Goal: Information Seeking & Learning: Find specific fact

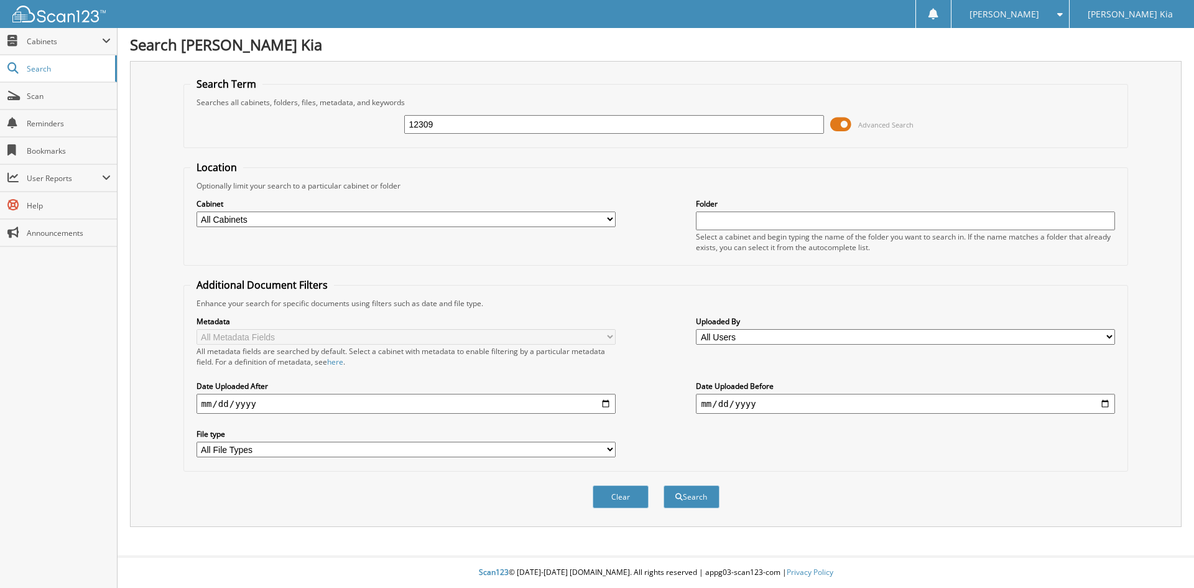
type input "12309"
click at [664, 485] on button "Search" at bounding box center [692, 496] width 56 height 23
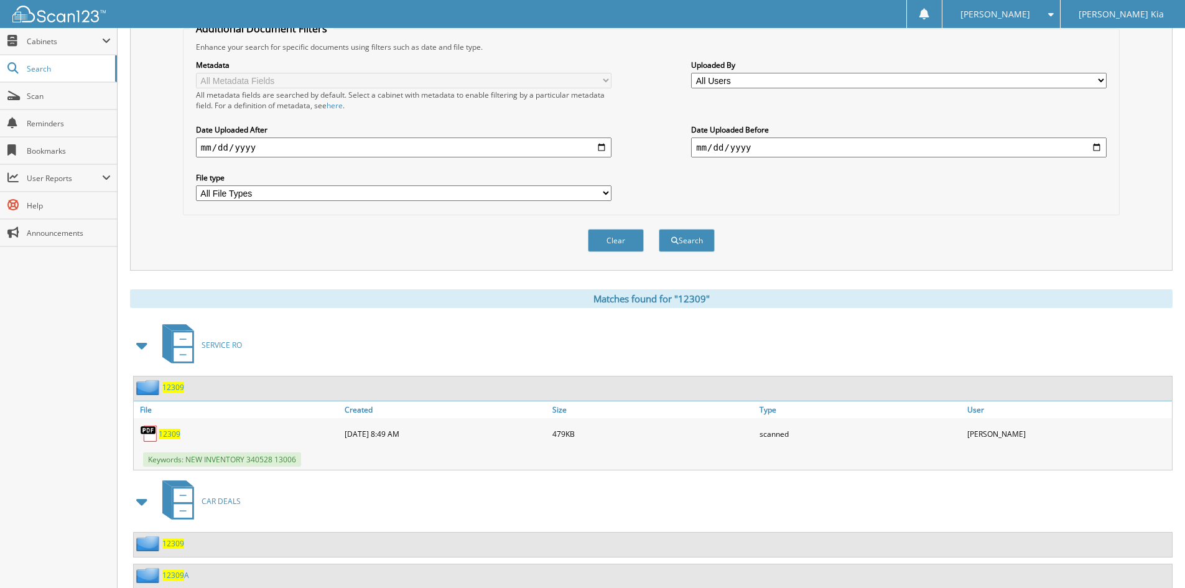
scroll to position [295, 0]
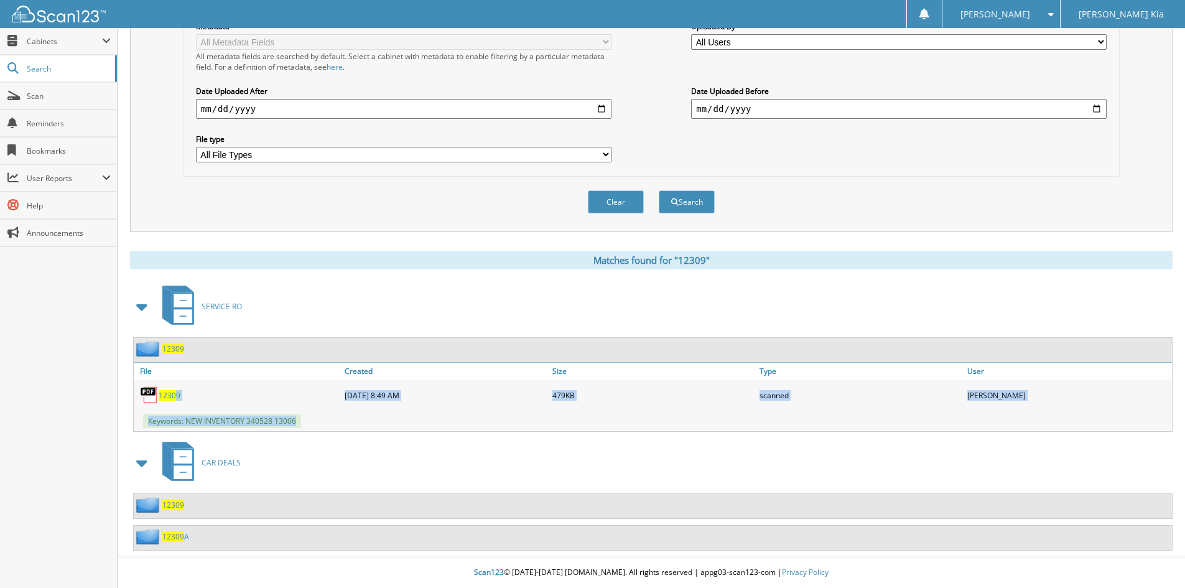
drag, startPoint x: 147, startPoint y: 463, endPoint x: 170, endPoint y: 393, distance: 73.2
click at [170, 396] on div "SERVICE RO 12309 File Created Size" at bounding box center [651, 416] width 1042 height 269
click at [166, 397] on span "12309" at bounding box center [170, 395] width 22 height 11
click at [142, 468] on span at bounding box center [142, 463] width 17 height 22
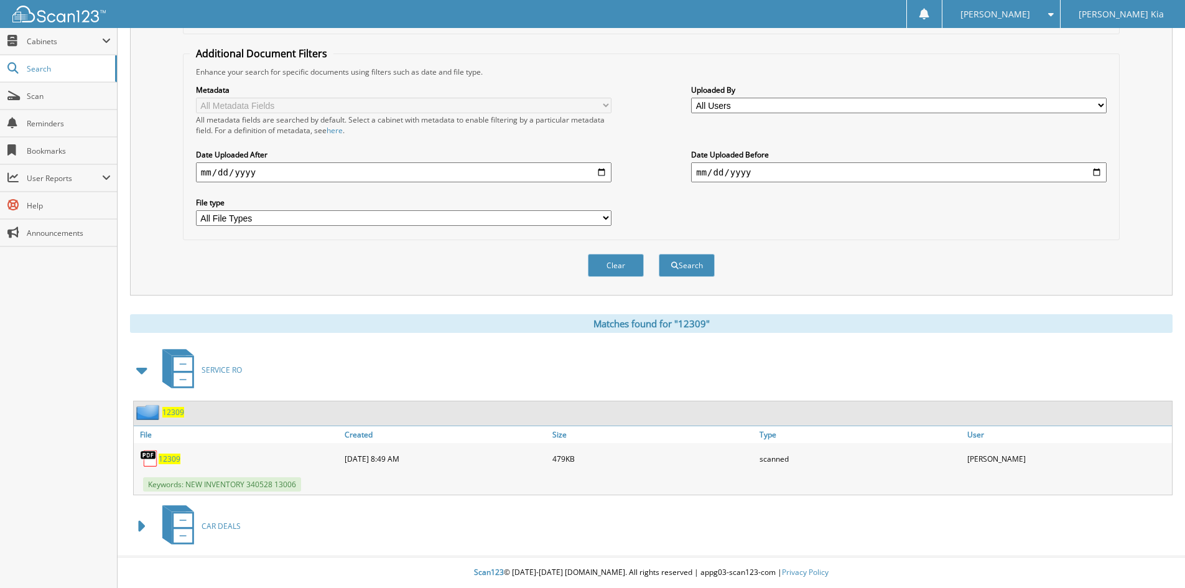
click at [145, 523] on span at bounding box center [142, 526] width 17 height 22
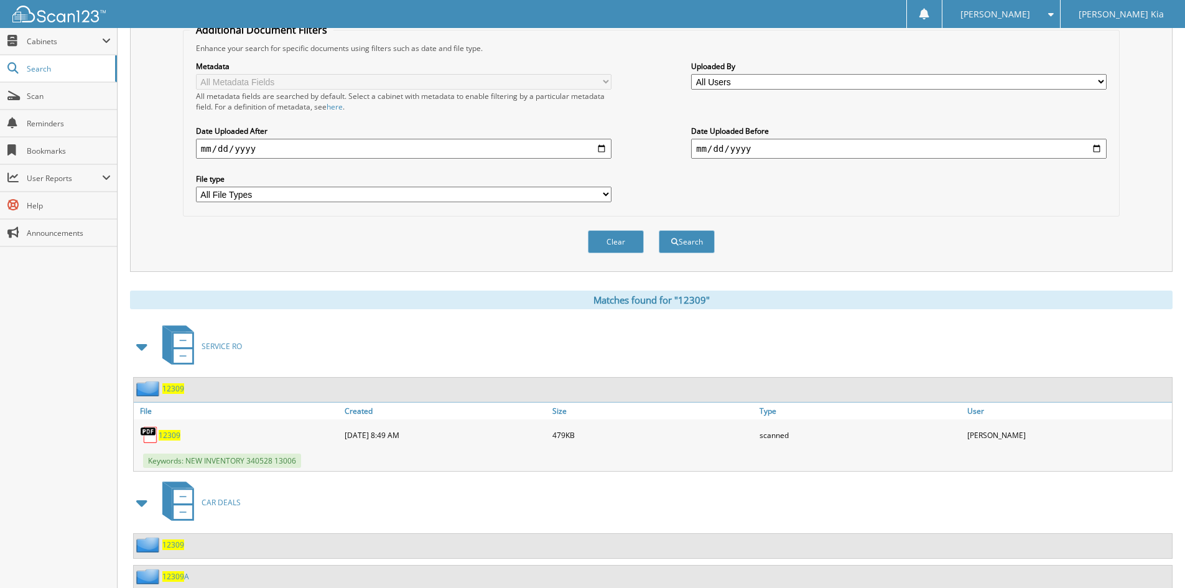
scroll to position [233, 0]
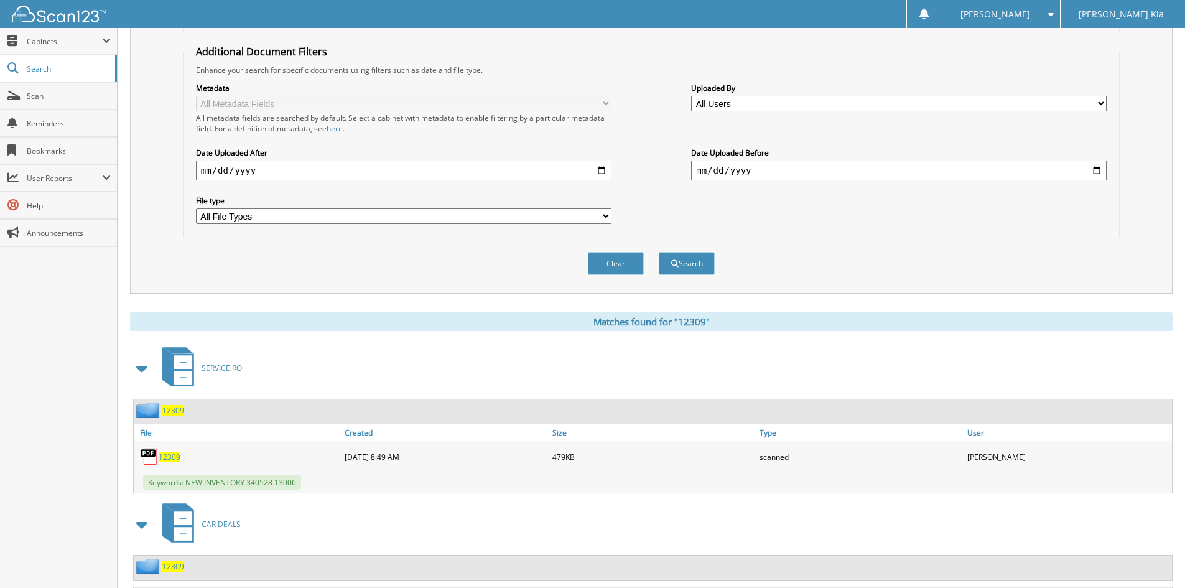
click at [180, 567] on span "12309" at bounding box center [173, 566] width 22 height 11
